Goal: Information Seeking & Learning: Learn about a topic

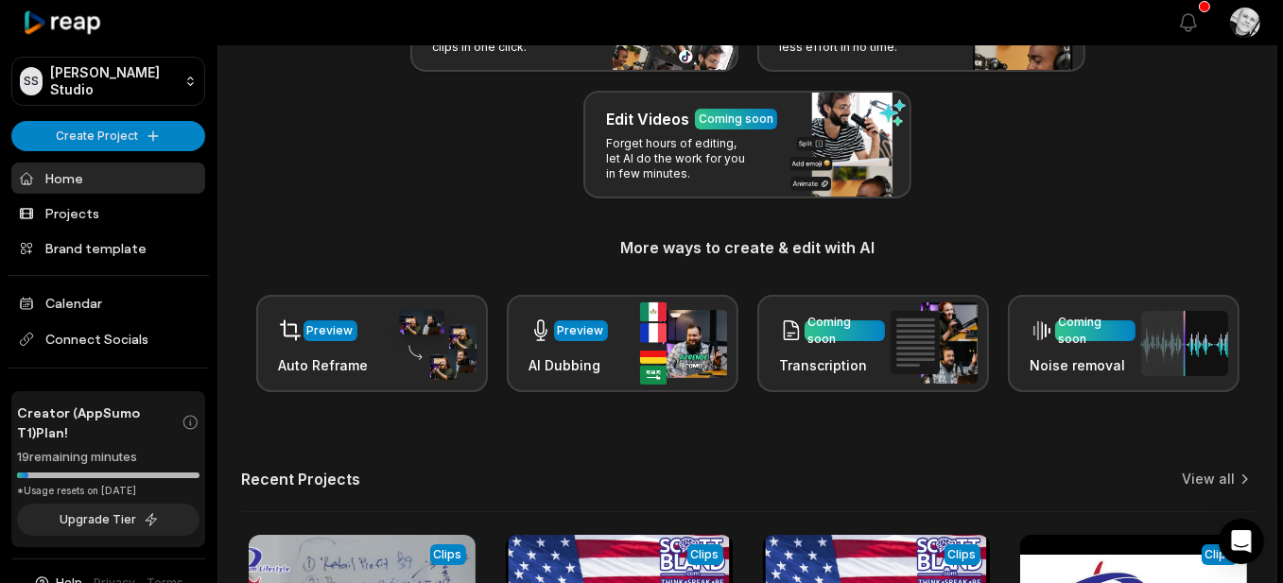
scroll to position [378, 0]
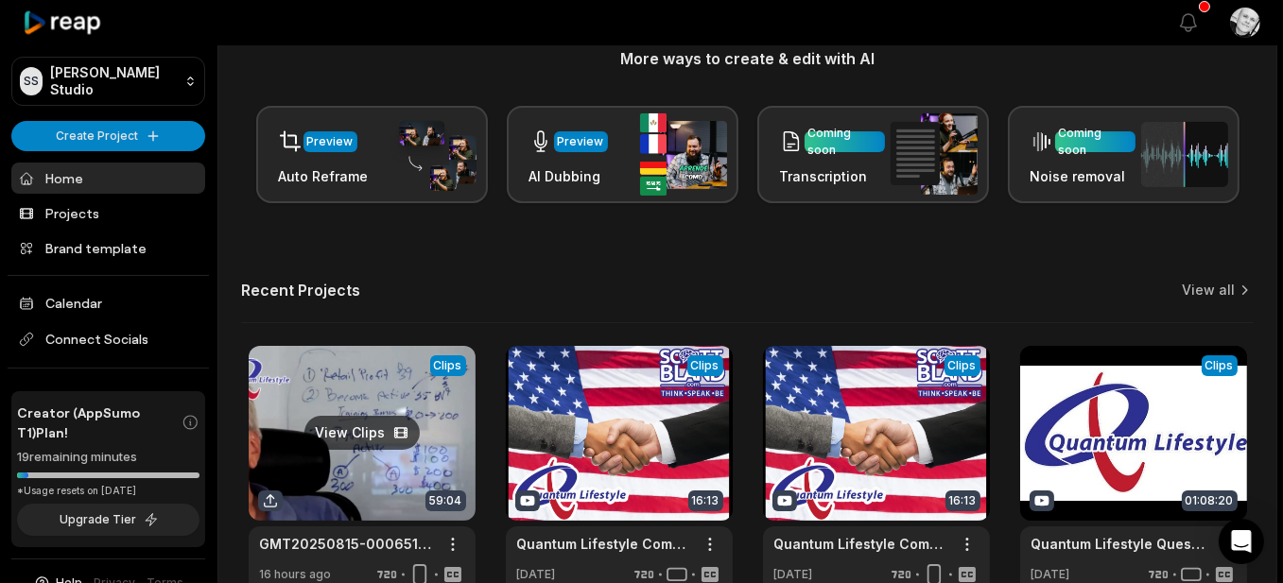
click at [374, 390] on link at bounding box center [362, 470] width 227 height 248
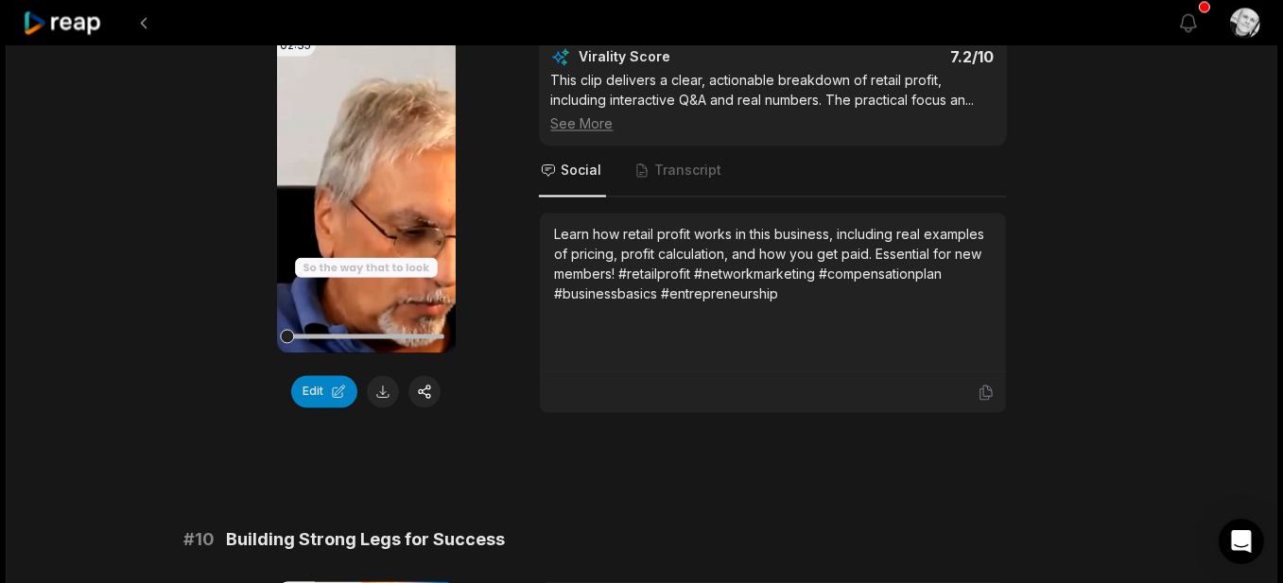
scroll to position [4631, 0]
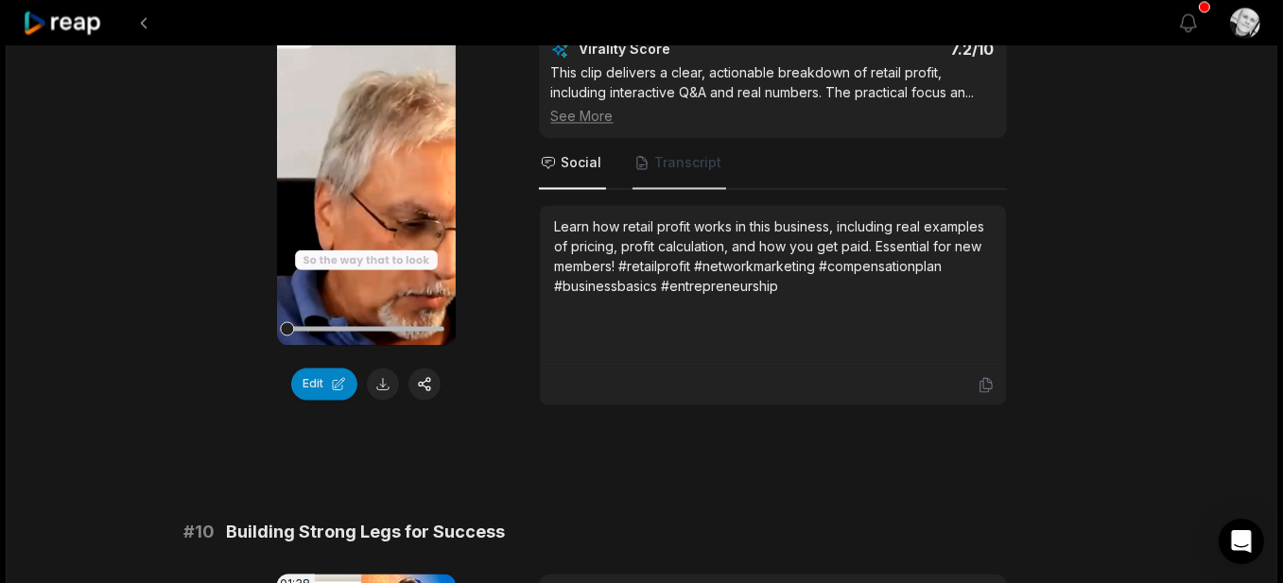
click at [683, 153] on span "Transcript" at bounding box center [688, 162] width 67 height 19
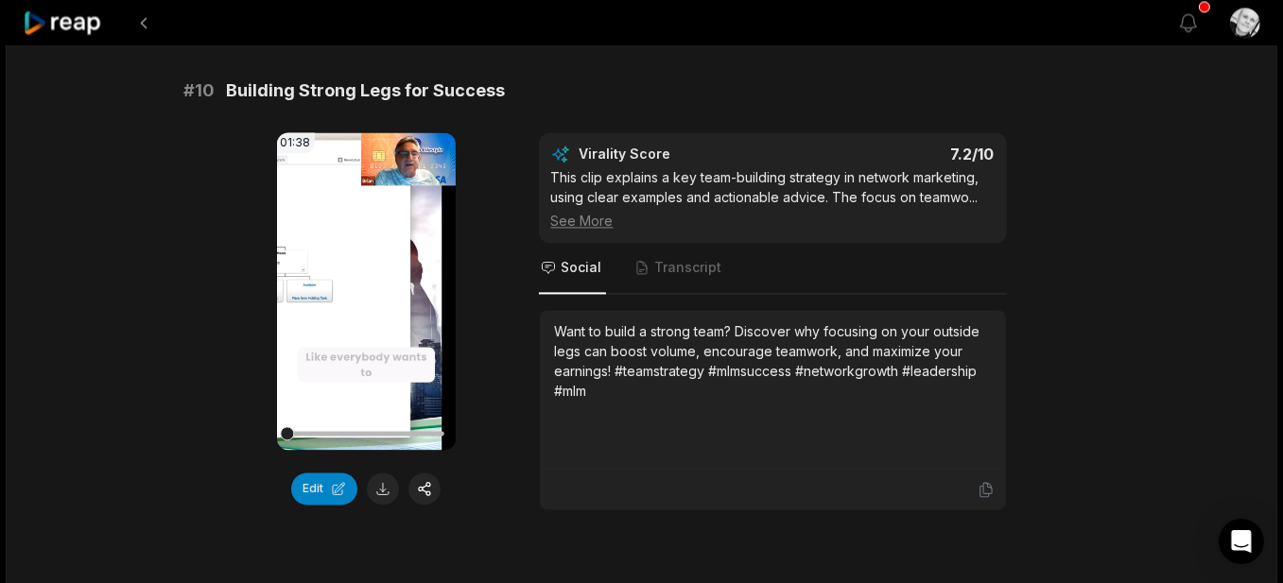
scroll to position [5104, 0]
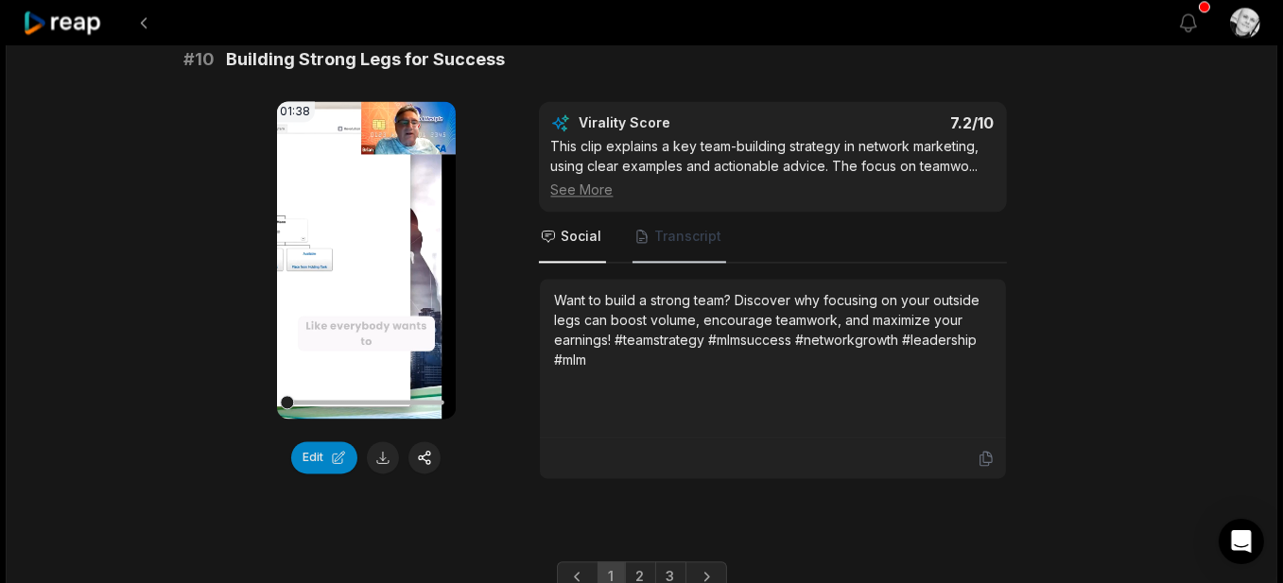
click at [693, 227] on span "Transcript" at bounding box center [688, 236] width 67 height 19
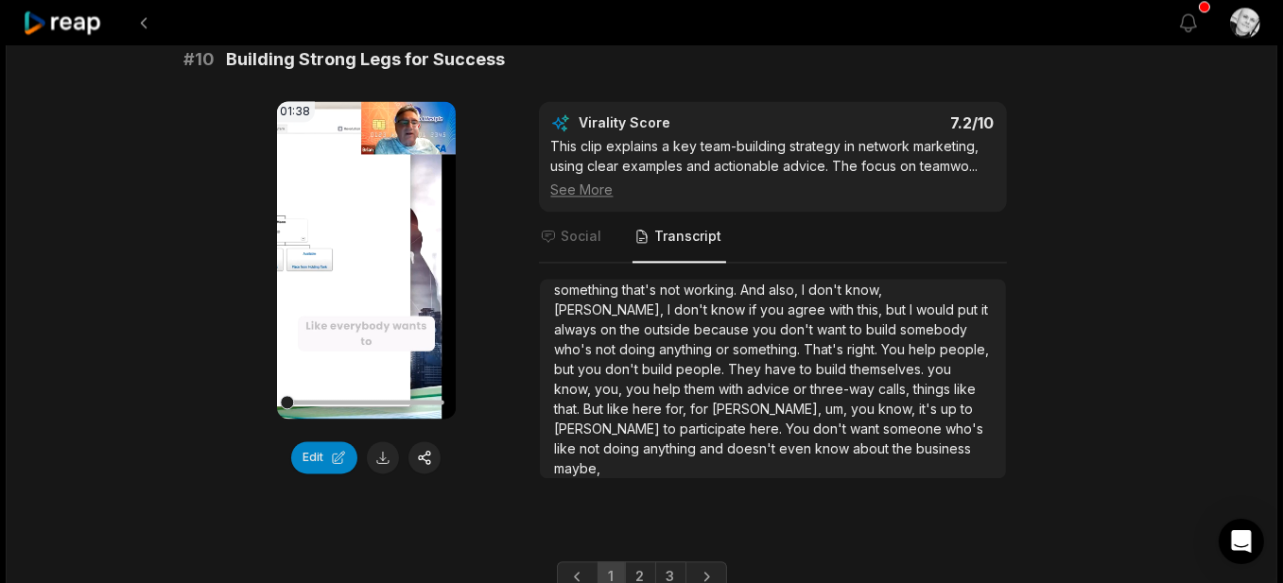
scroll to position [5167, 0]
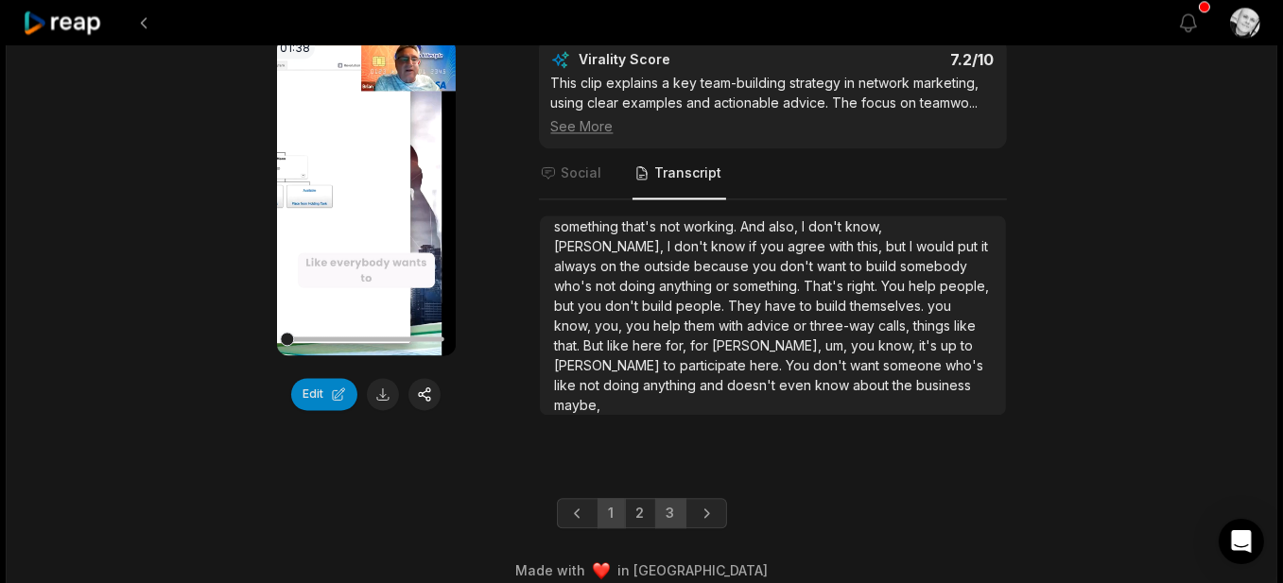
click at [671, 498] on link "3" at bounding box center [670, 513] width 31 height 30
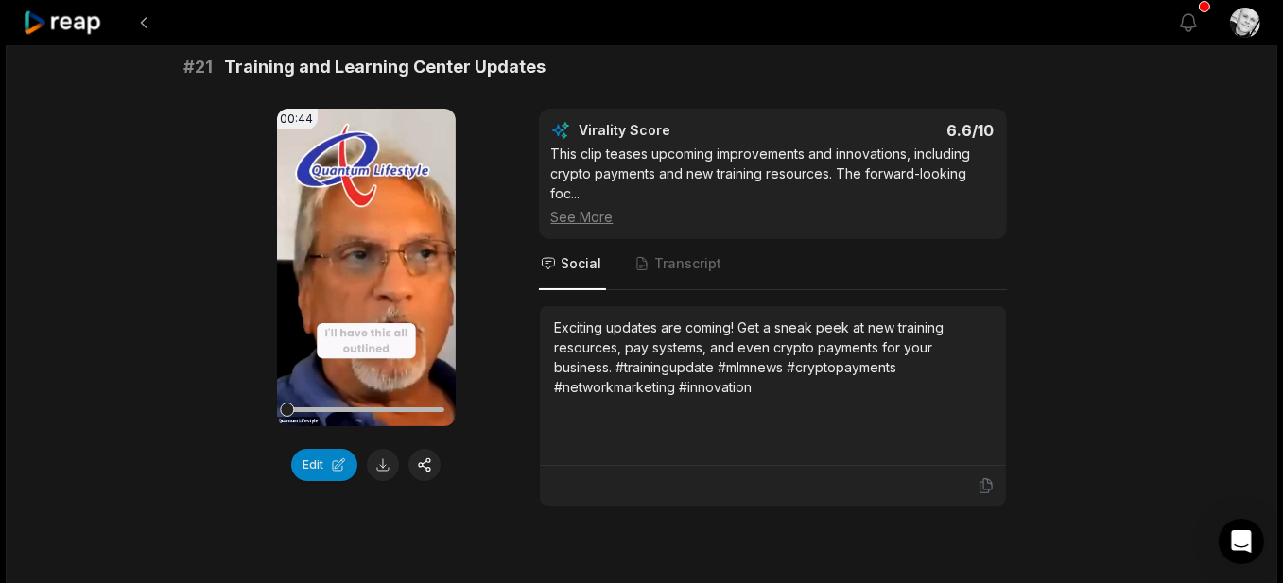
scroll to position [189, 0]
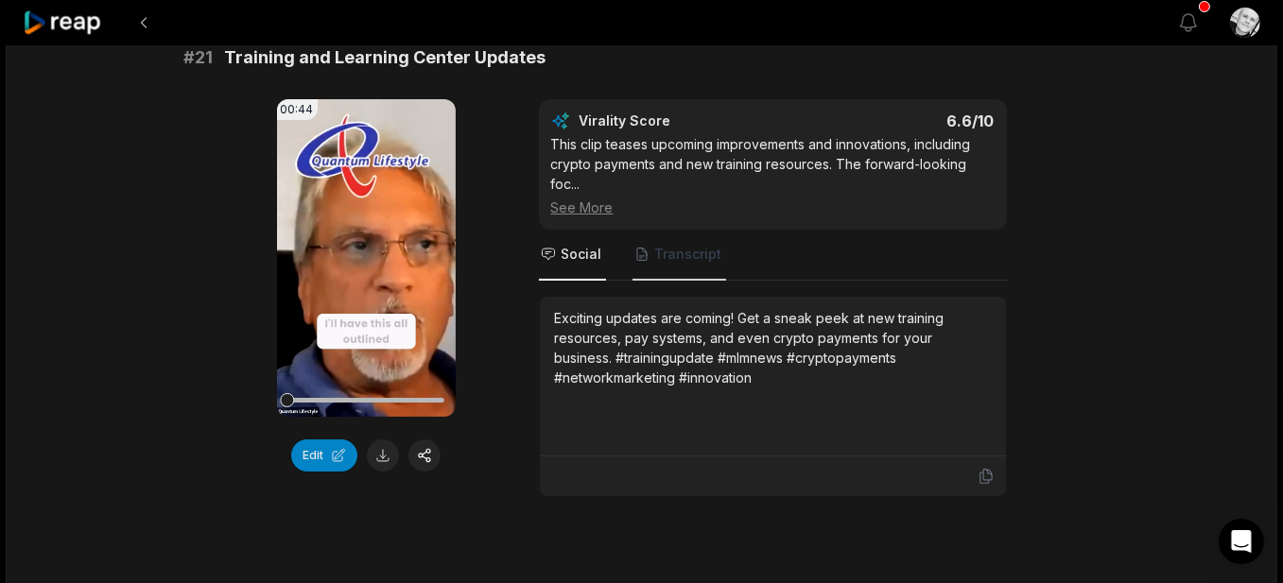
click at [683, 260] on span "Transcript" at bounding box center [688, 254] width 67 height 19
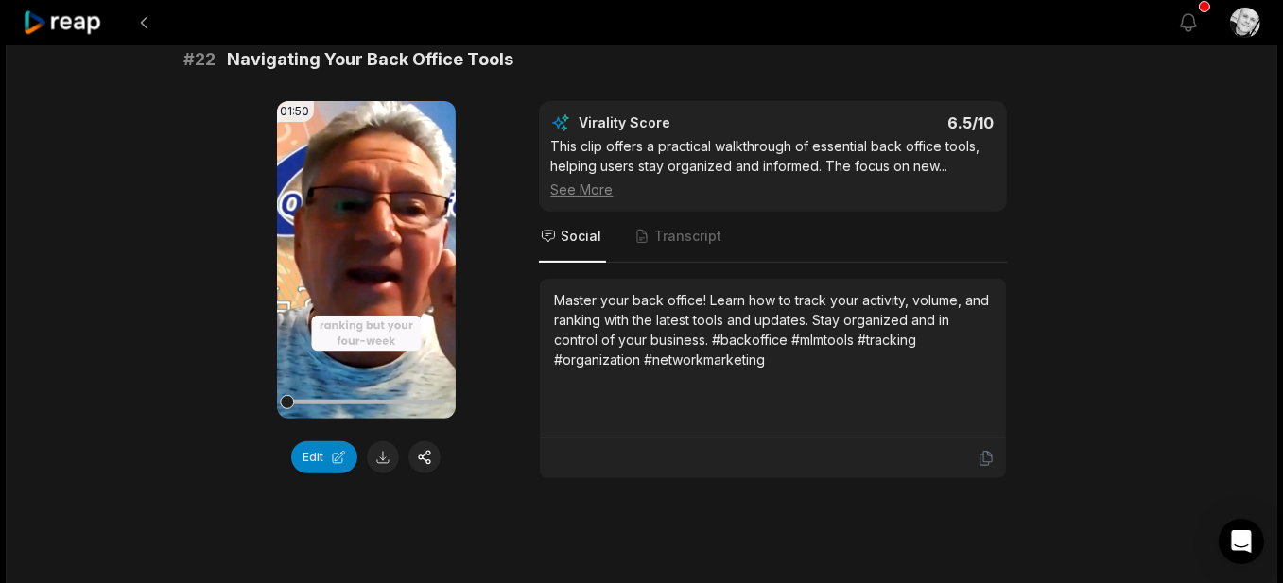
scroll to position [756, 0]
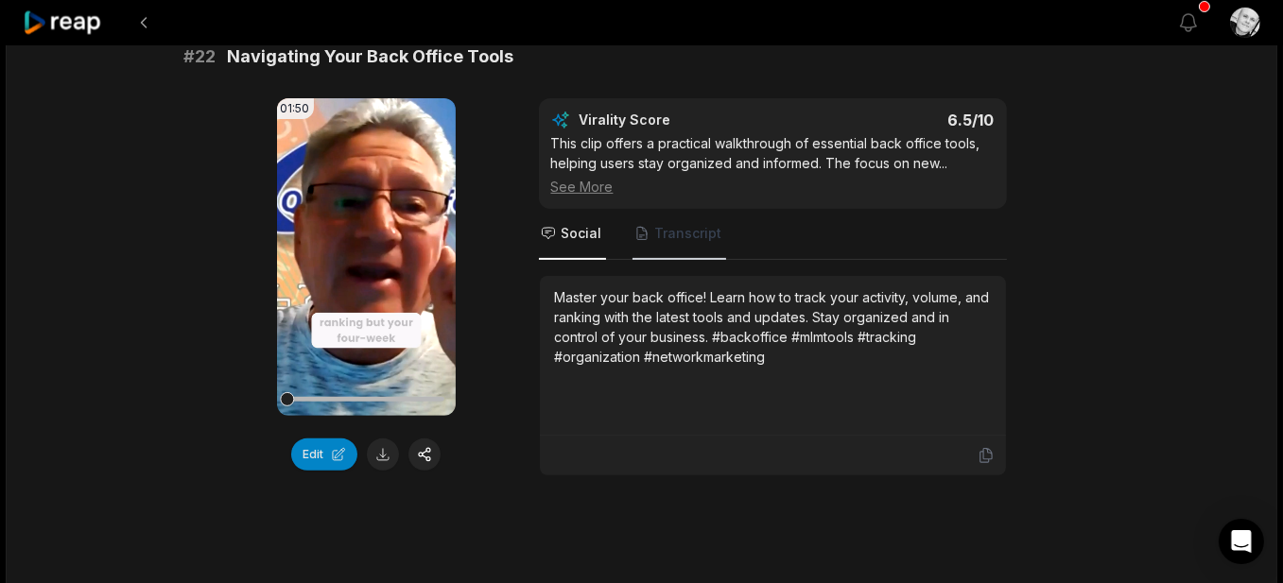
click at [673, 224] on span "Transcript" at bounding box center [688, 233] width 67 height 19
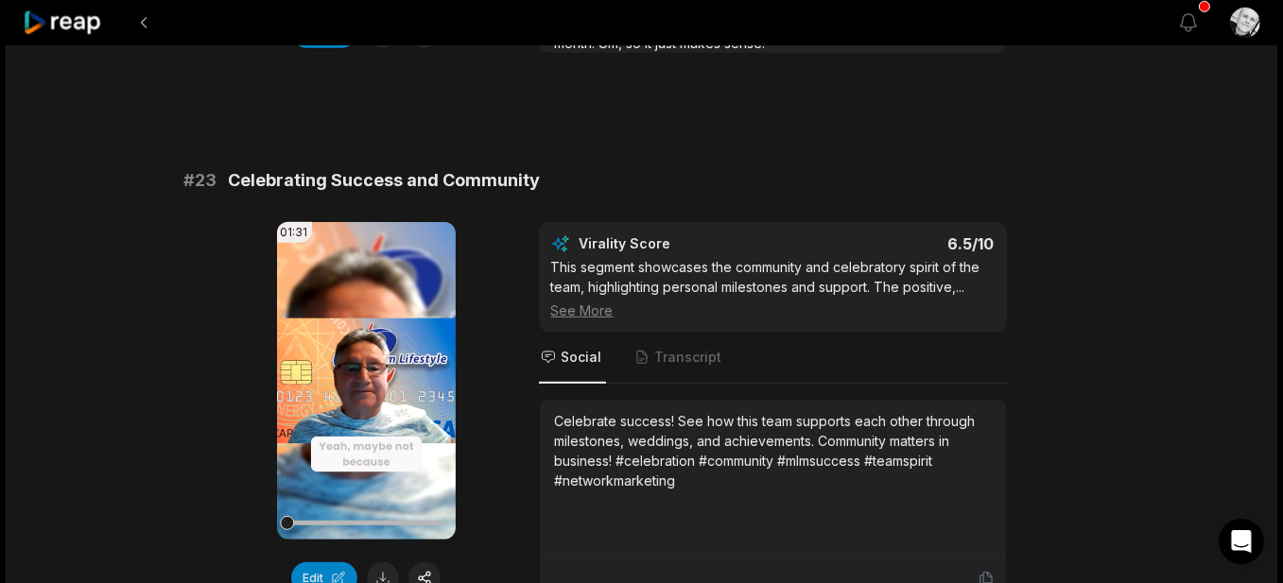
scroll to position [1229, 0]
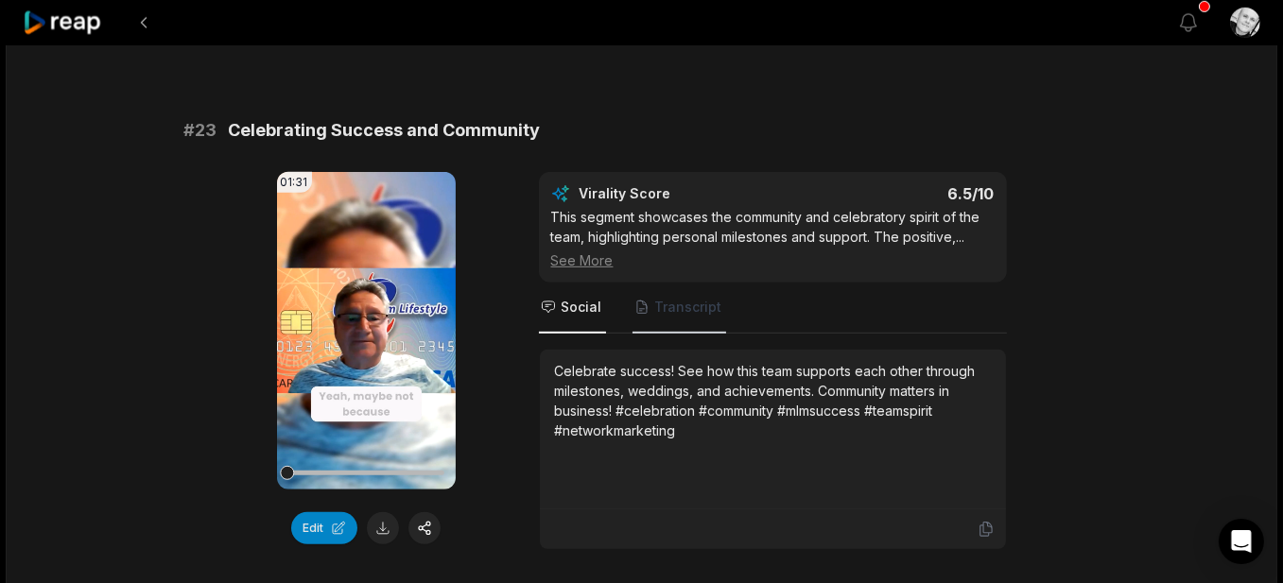
click at [694, 301] on span "Transcript" at bounding box center [688, 307] width 67 height 19
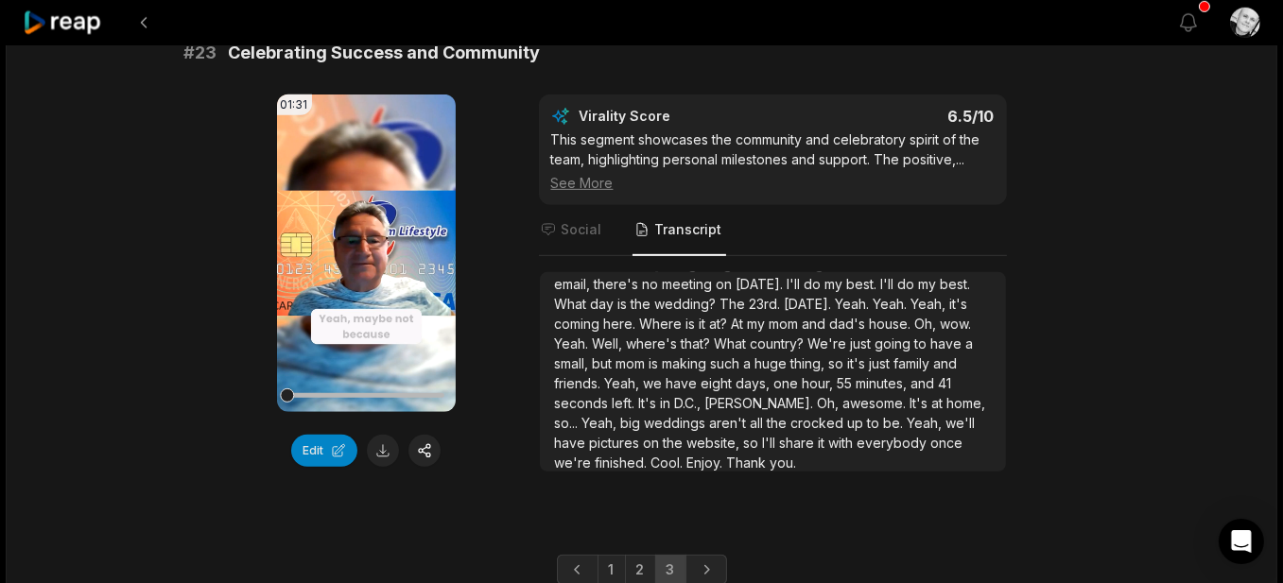
scroll to position [1377, 0]
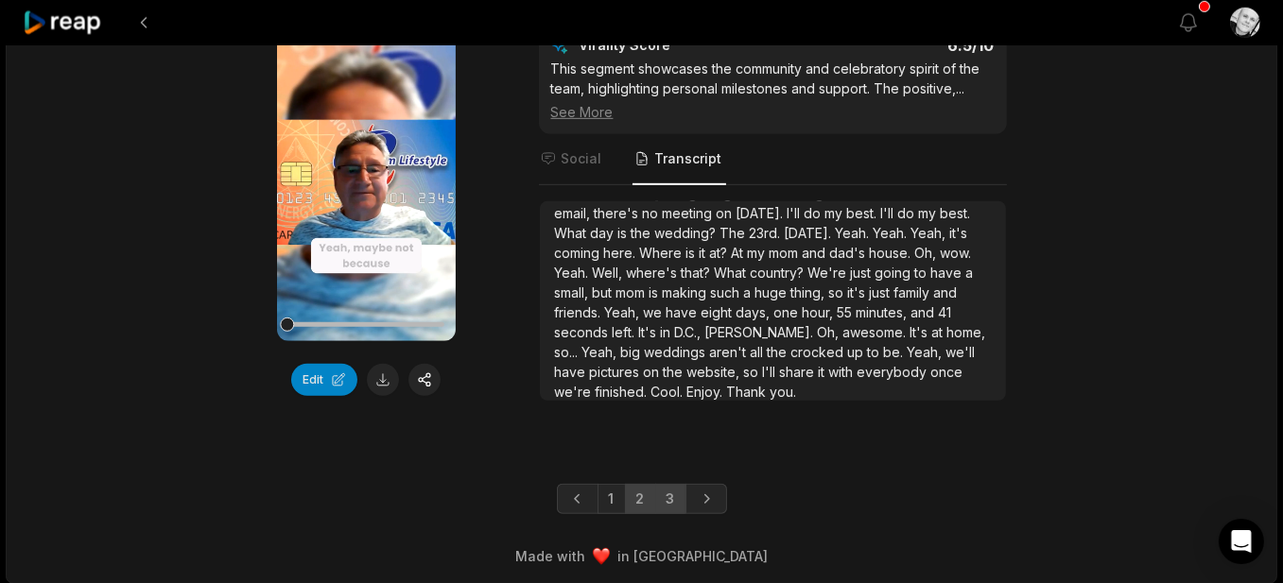
click at [643, 492] on link "2" at bounding box center [640, 499] width 31 height 30
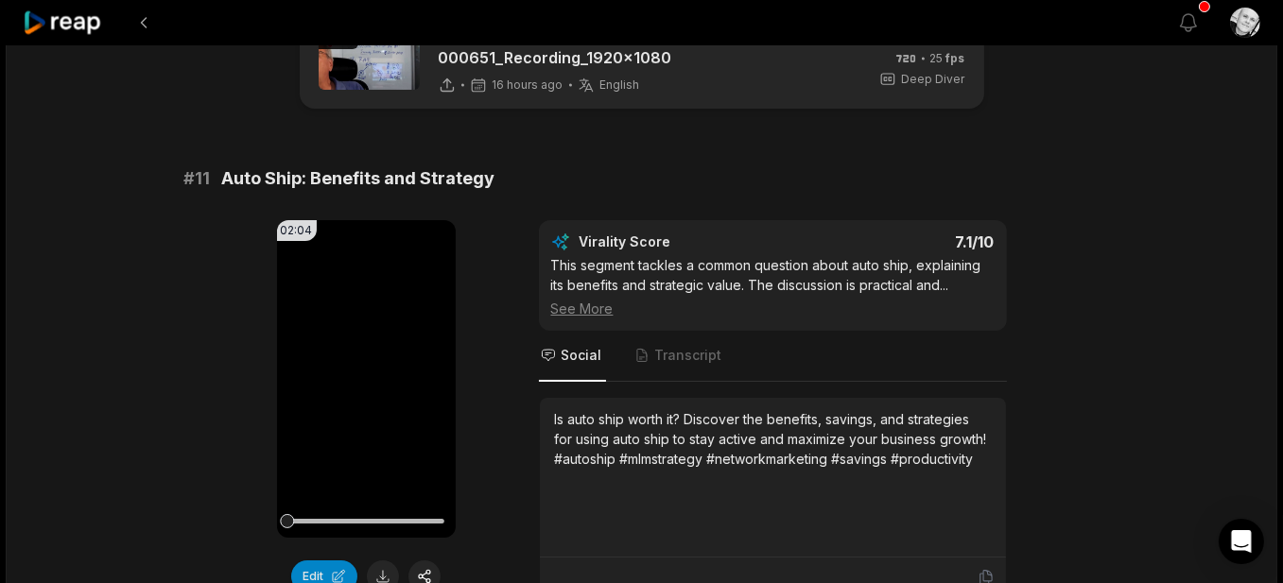
scroll to position [284, 0]
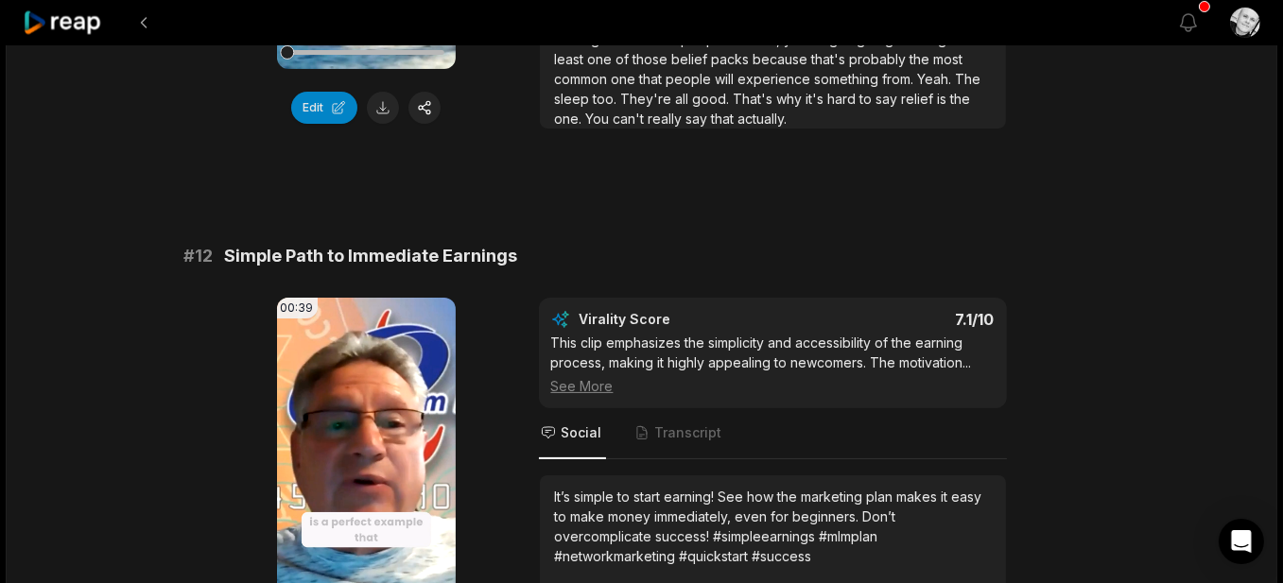
scroll to position [567, 0]
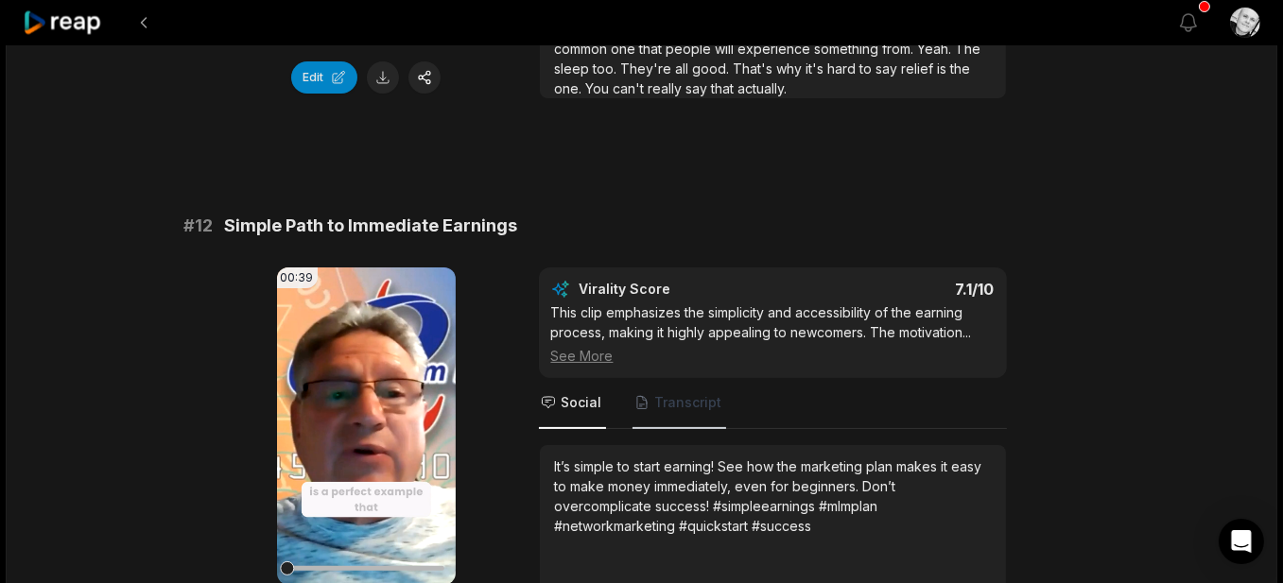
click at [687, 404] on span "Transcript" at bounding box center [688, 402] width 67 height 19
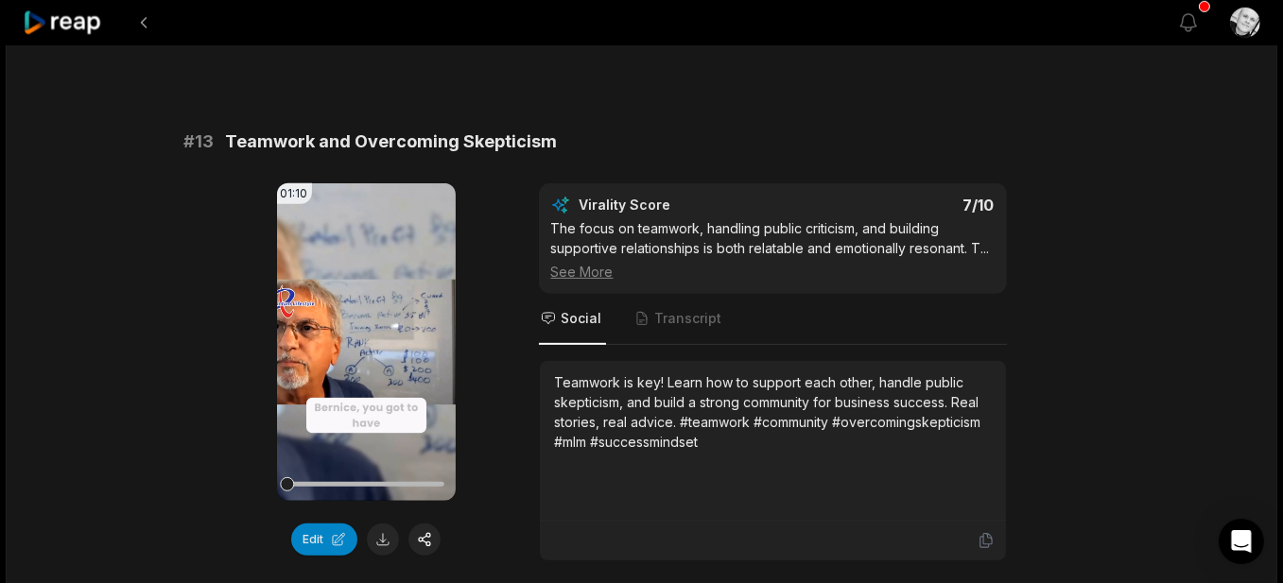
scroll to position [1229, 0]
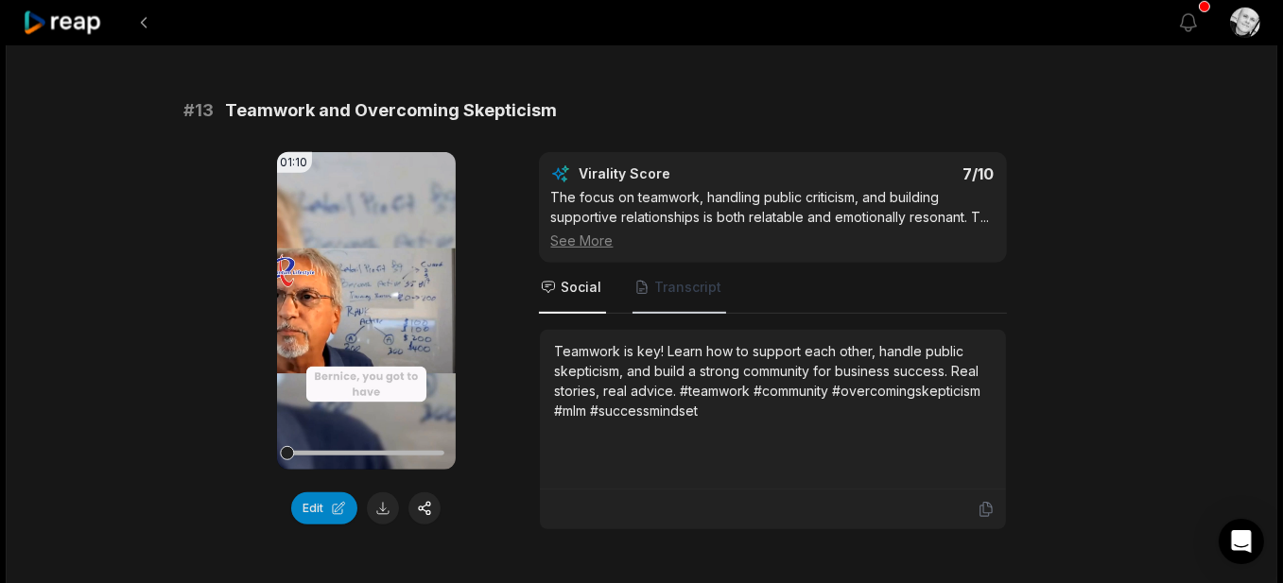
click at [681, 289] on span "Transcript" at bounding box center [688, 287] width 67 height 19
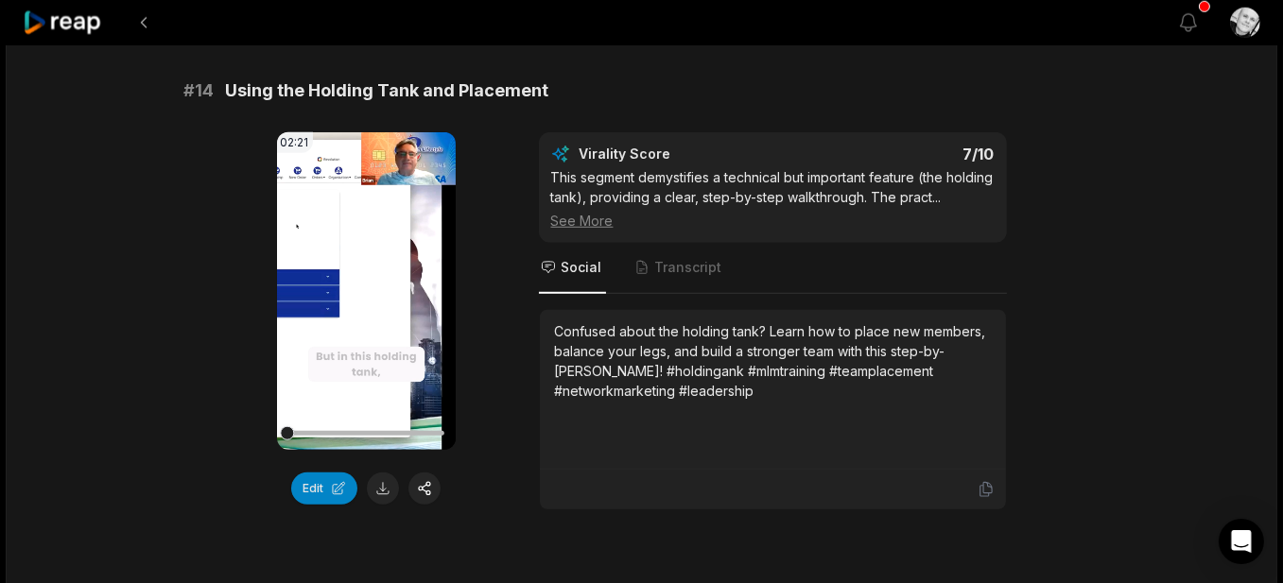
scroll to position [1796, 0]
click at [687, 262] on span "Transcript" at bounding box center [688, 266] width 67 height 19
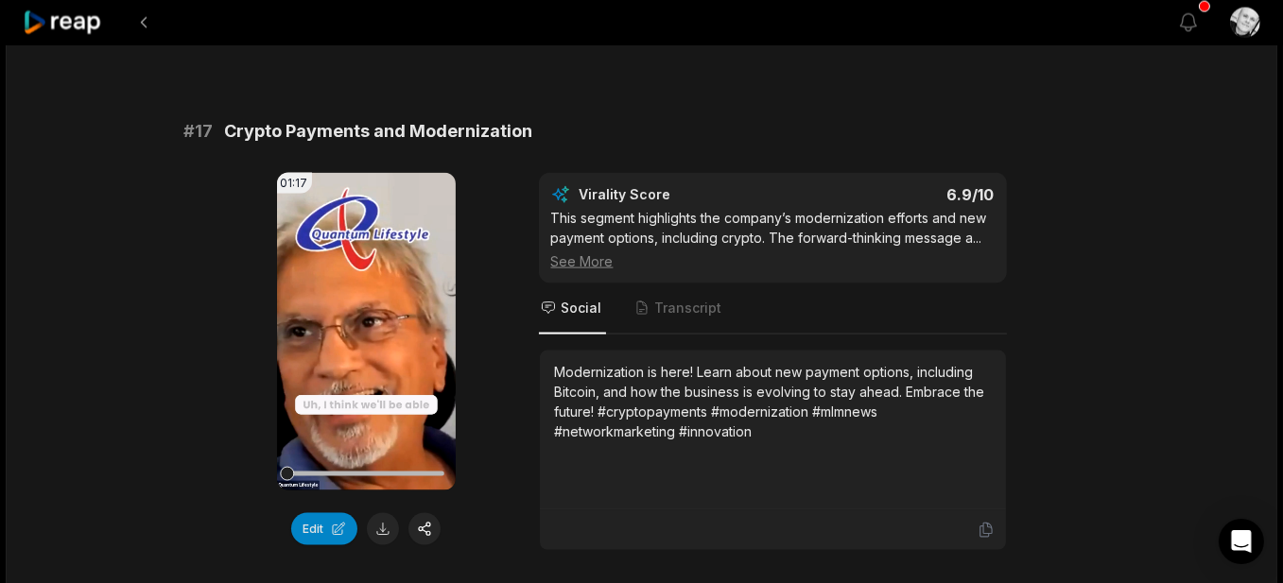
scroll to position [3402, 0]
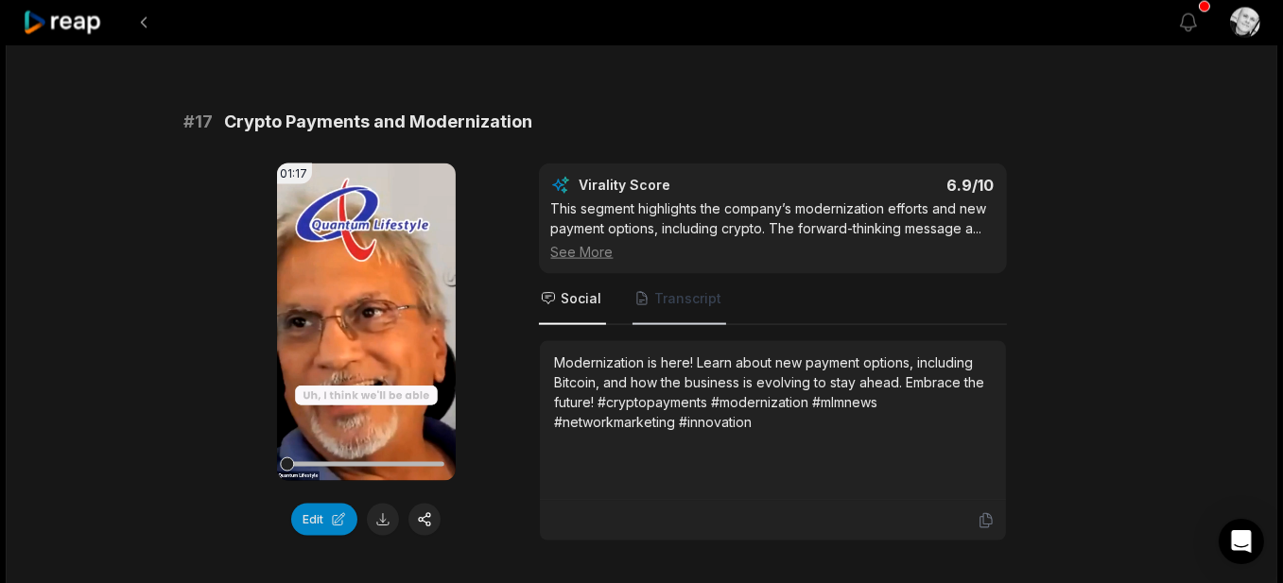
click at [693, 289] on span "Transcript" at bounding box center [688, 298] width 67 height 19
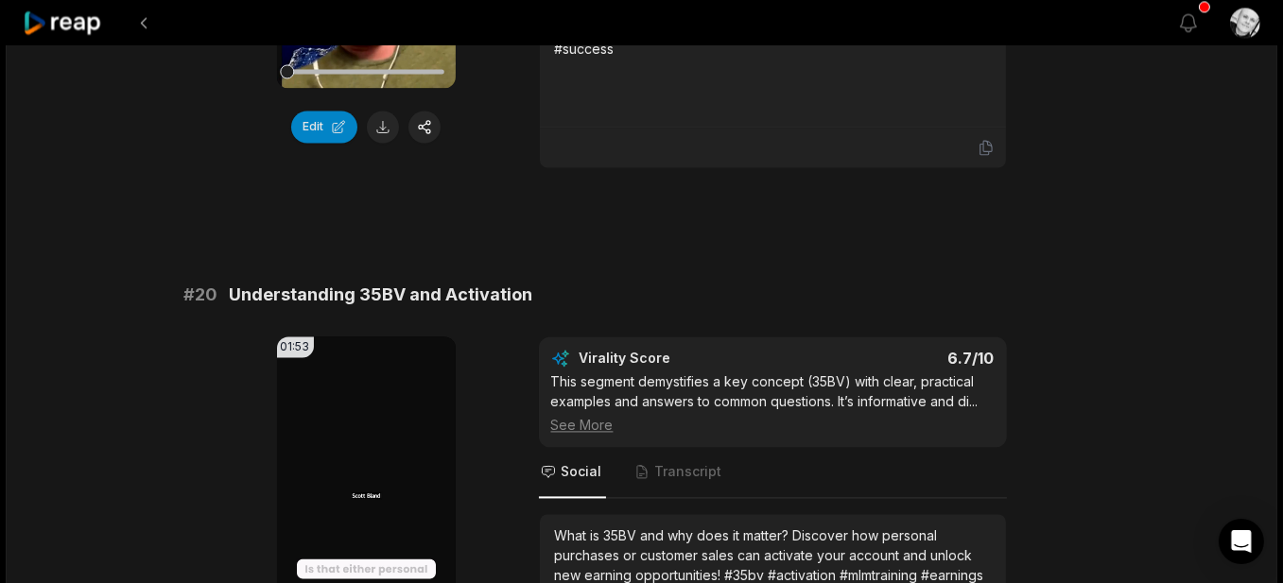
scroll to position [5009, 0]
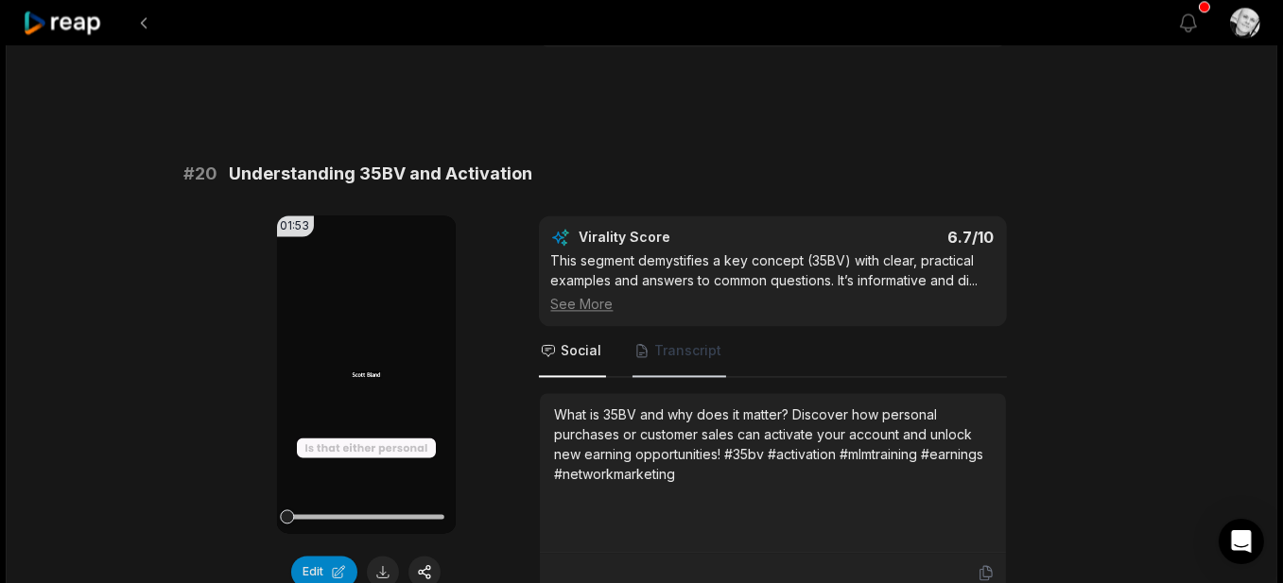
click at [673, 341] on span "Transcript" at bounding box center [688, 350] width 67 height 19
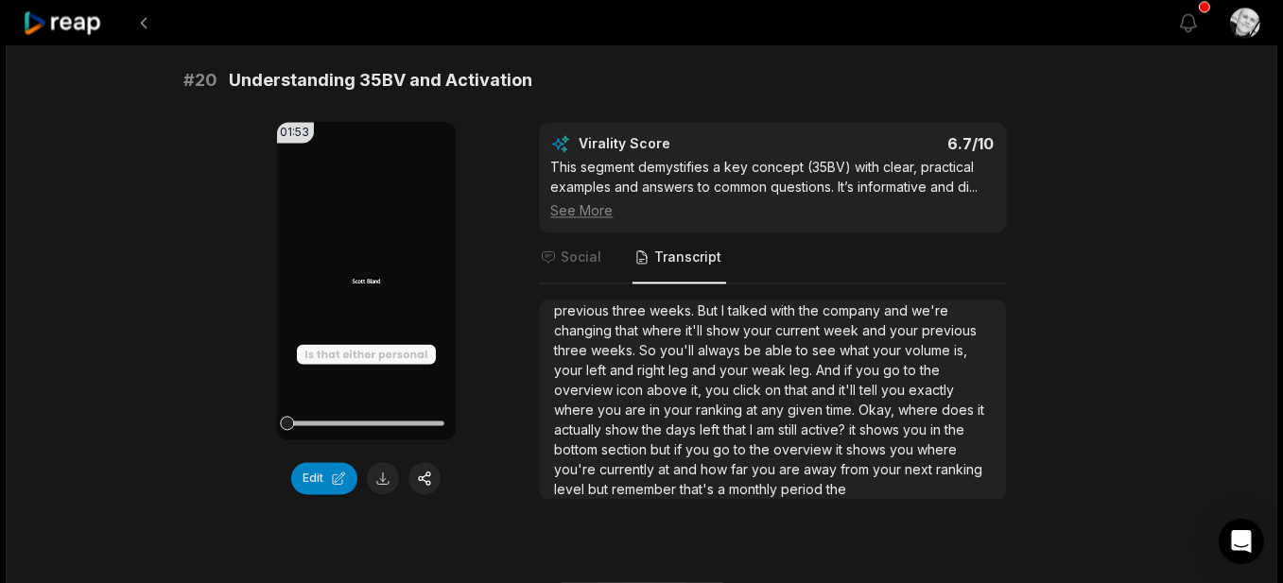
scroll to position [4998, 0]
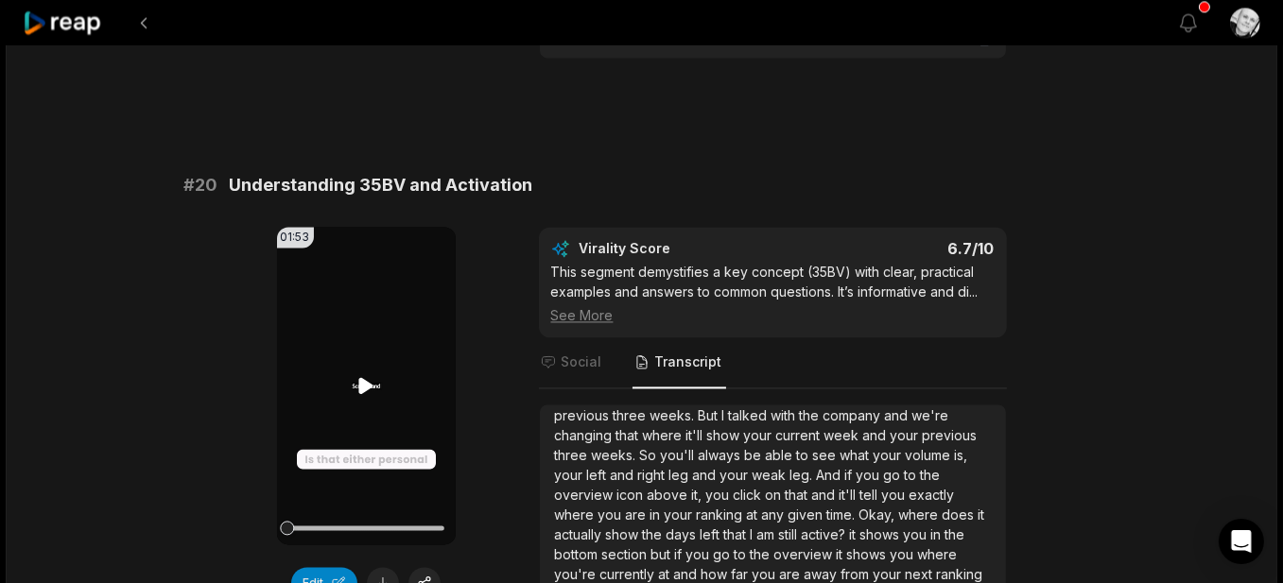
click at [361, 377] on icon at bounding box center [366, 385] width 14 height 16
click at [363, 379] on icon at bounding box center [367, 385] width 8 height 12
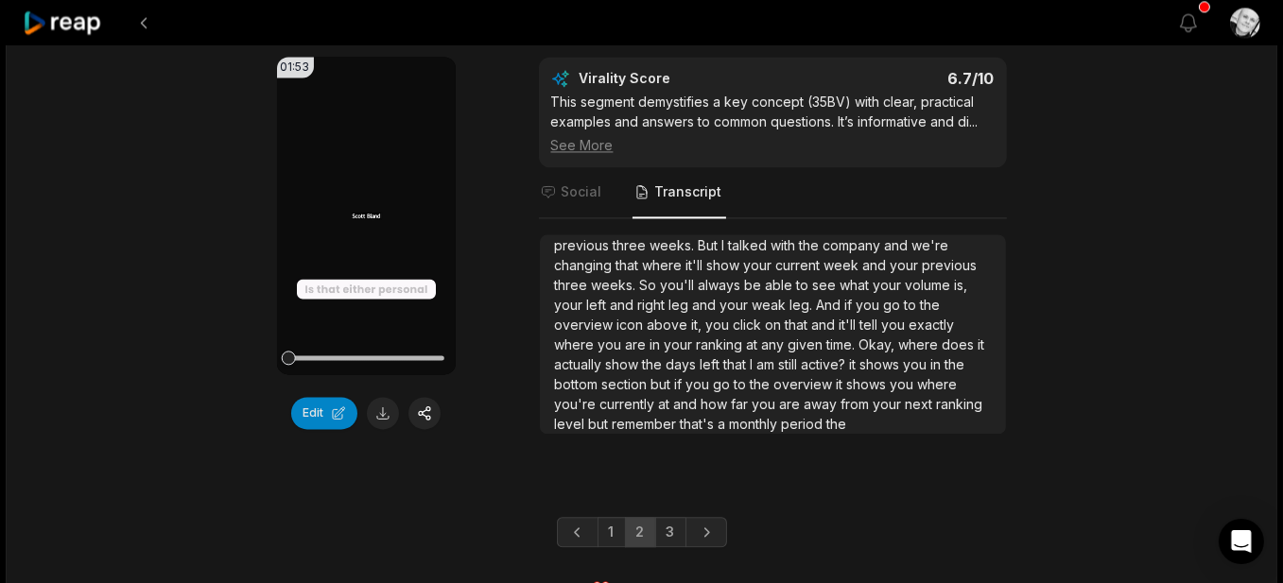
scroll to position [5187, 0]
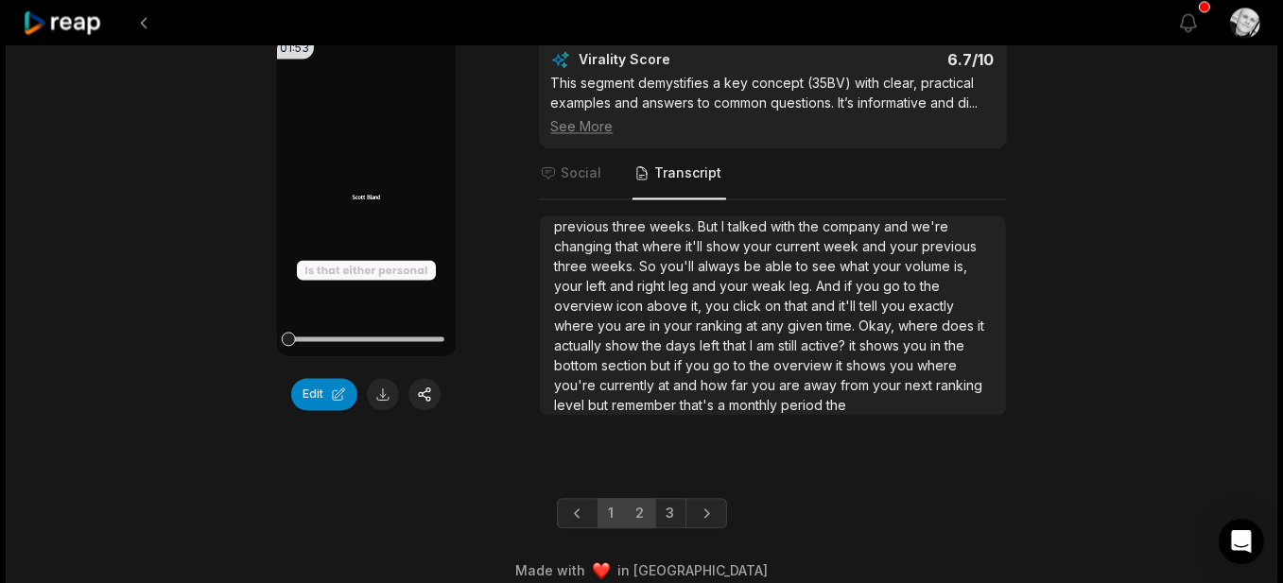
click at [618, 498] on link "1" at bounding box center [611, 513] width 28 height 30
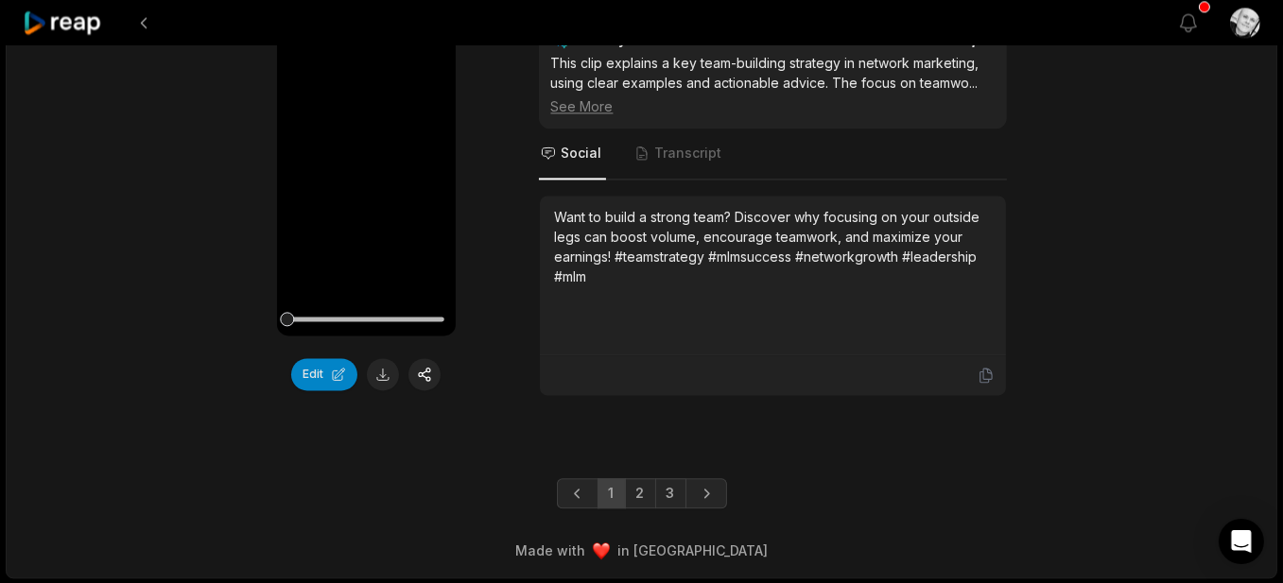
scroll to position [5167, 0]
